Goal: Navigation & Orientation: Find specific page/section

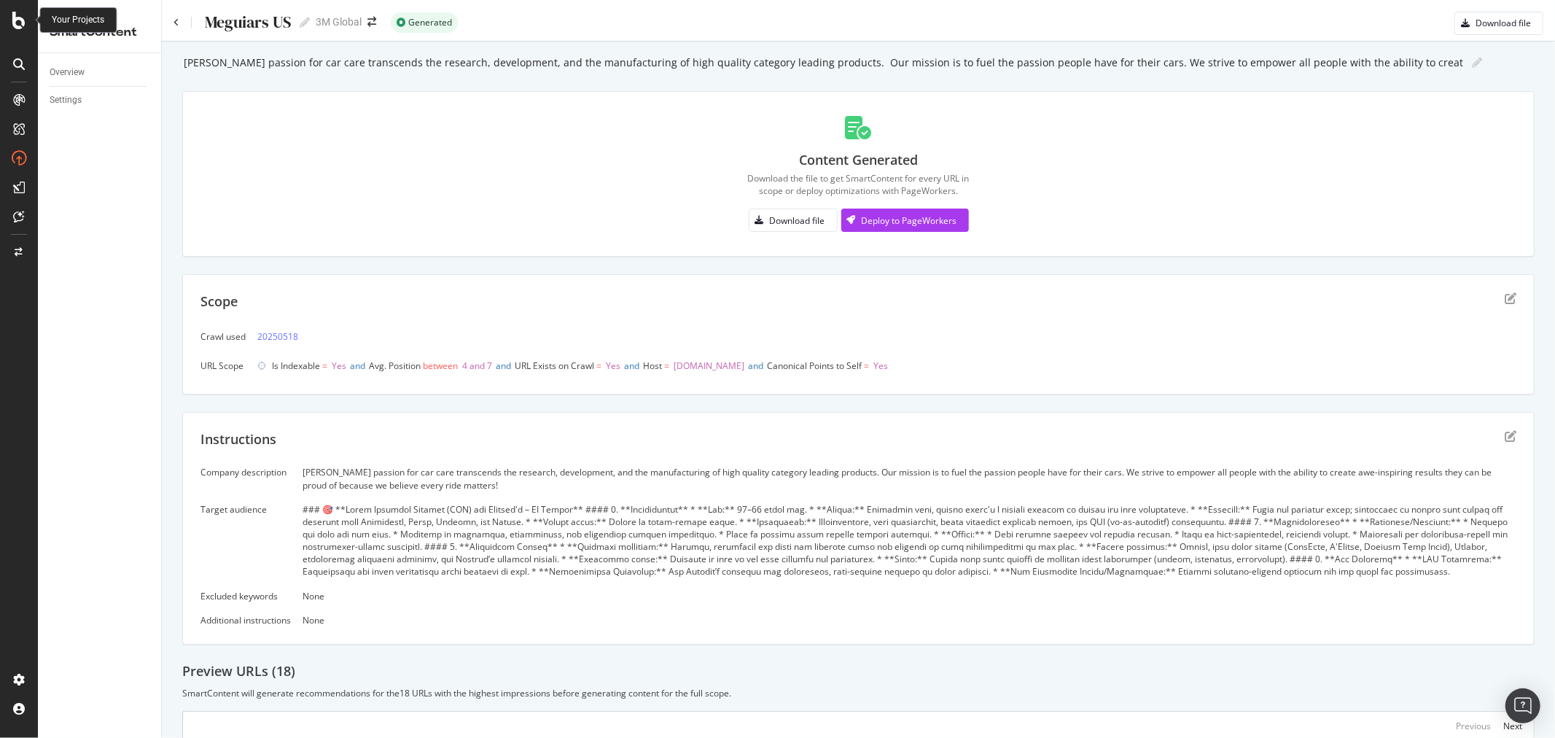
click at [20, 20] on icon at bounding box center [18, 20] width 13 height 17
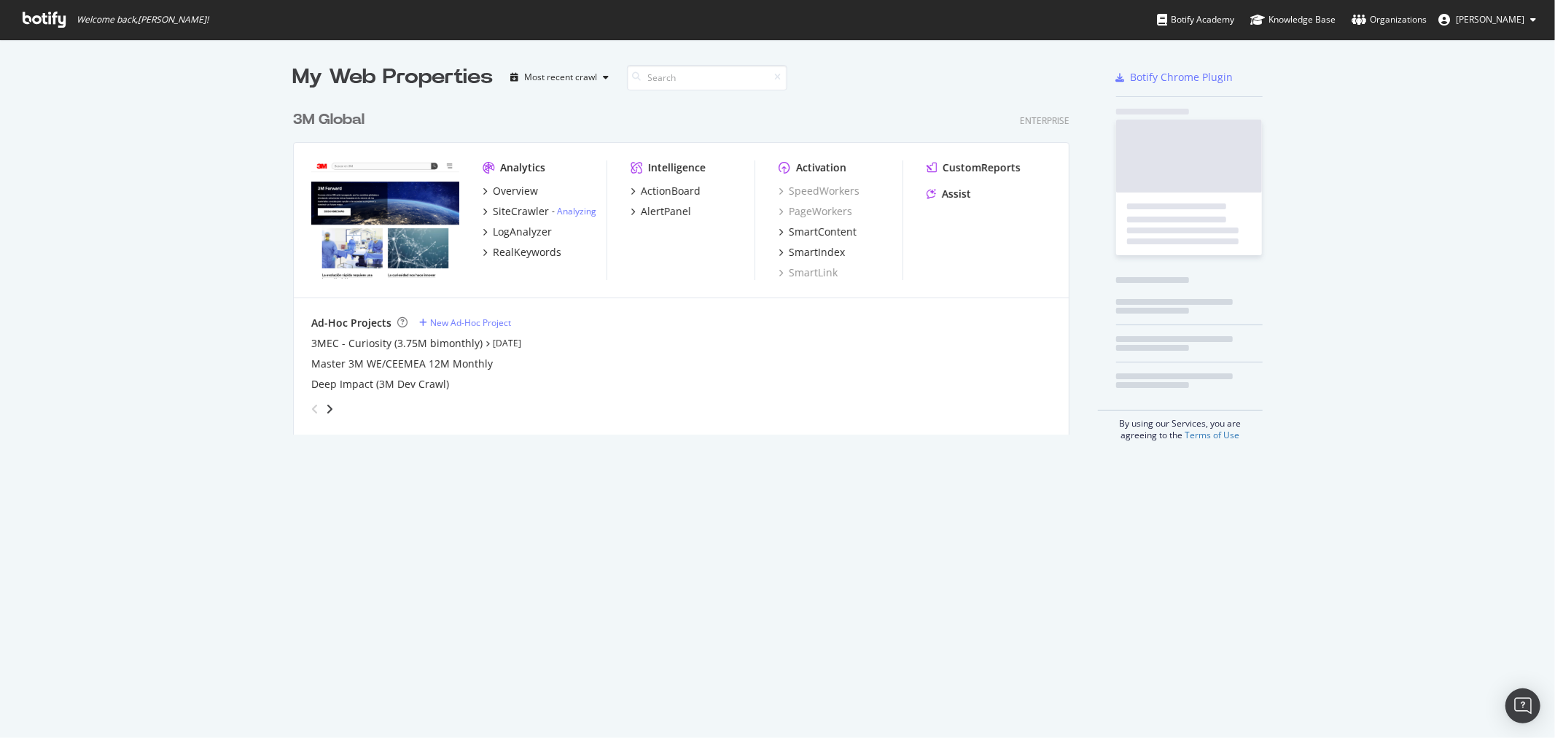
scroll to position [725, 1531]
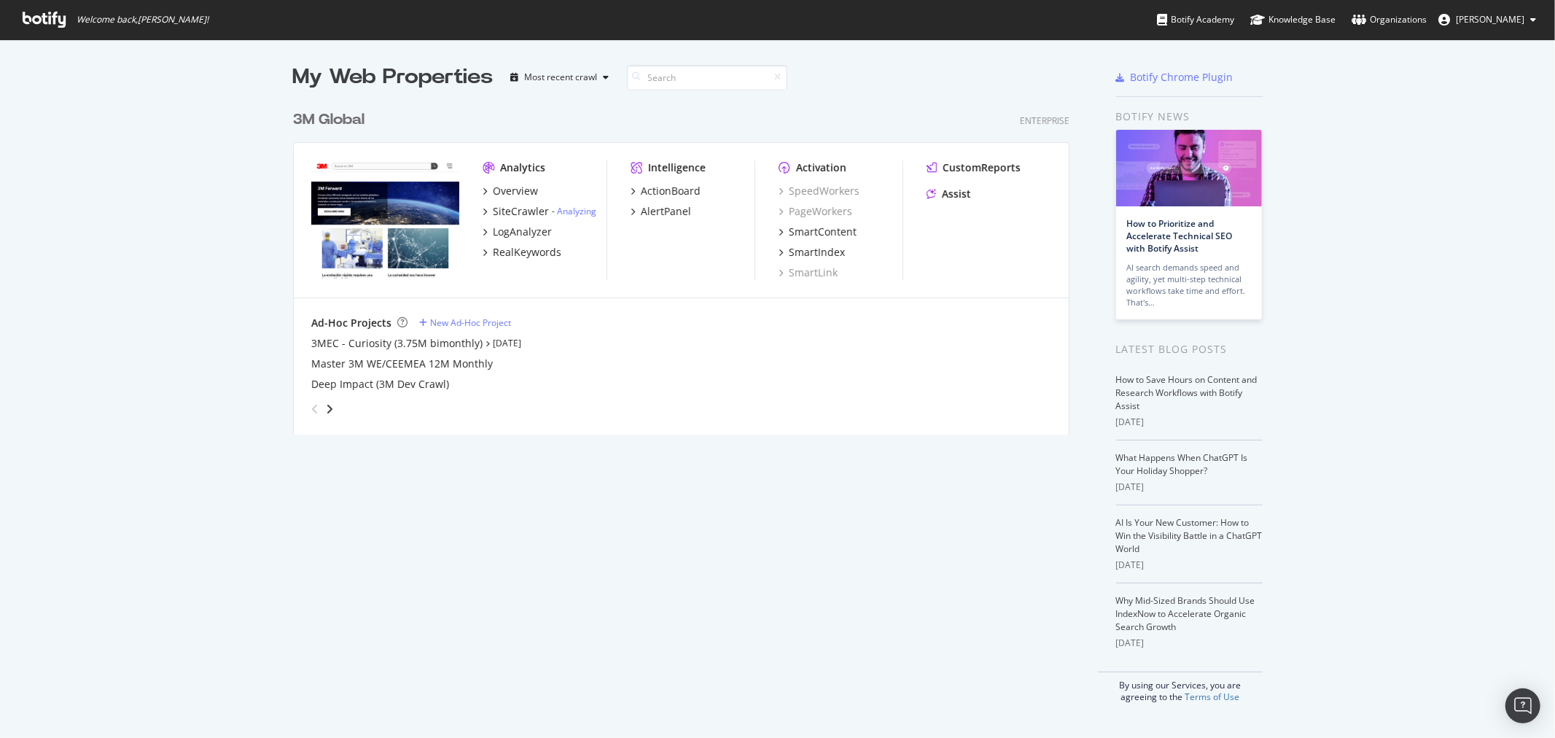
click at [319, 118] on div "3M Global" at bounding box center [328, 119] width 71 height 21
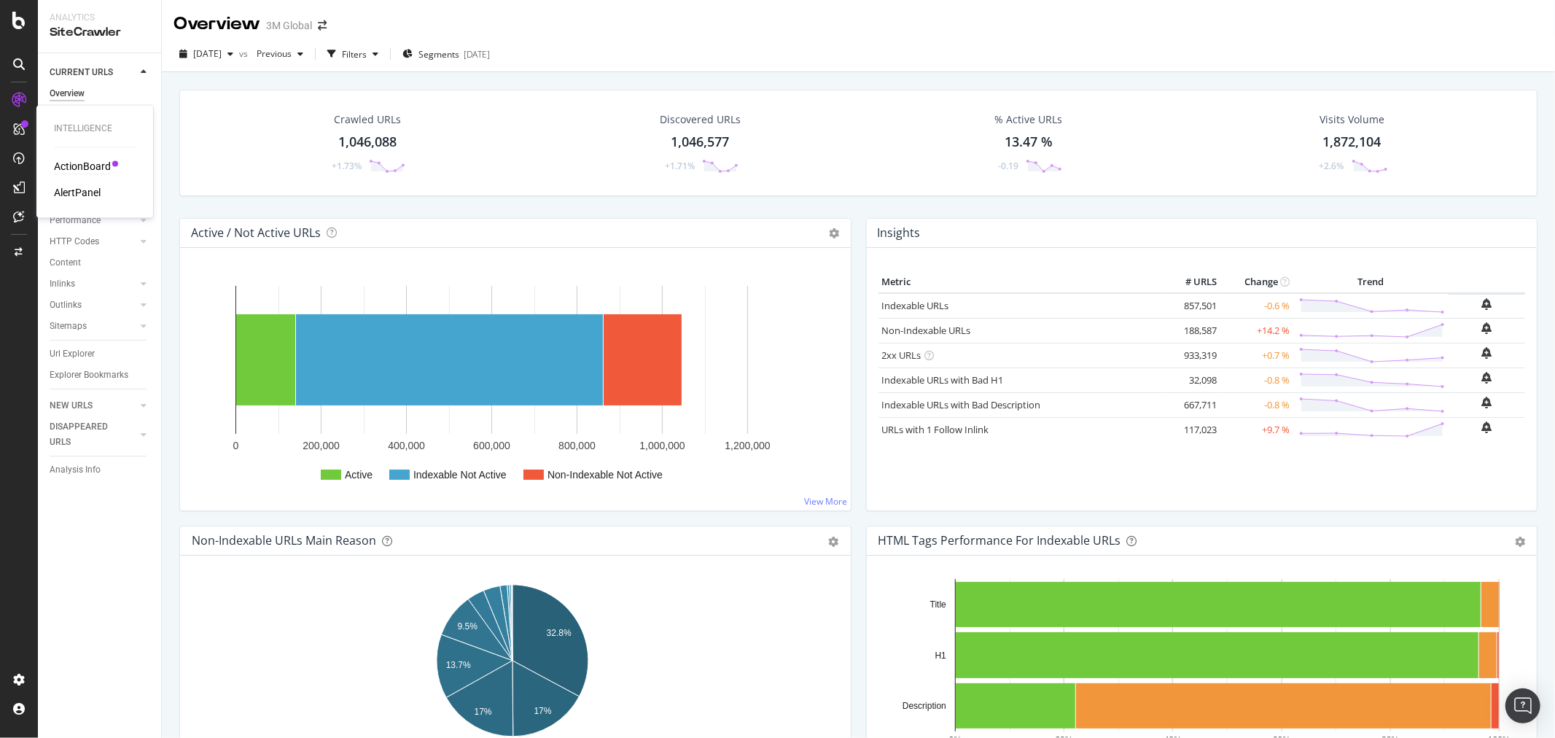
click at [106, 169] on div "ActionBoard" at bounding box center [82, 167] width 57 height 15
